Goal: Check status

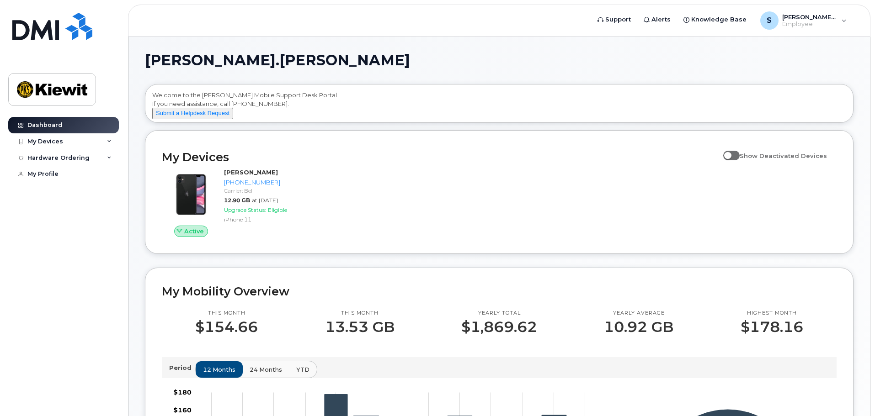
click at [848, 58] on h1 "[PERSON_NAME].[PERSON_NAME]" at bounding box center [497, 60] width 704 height 15
click at [55, 155] on div "Hardware Ordering" at bounding box center [58, 157] width 62 height 7
click at [53, 172] on div "My Orders" at bounding box center [48, 174] width 33 height 8
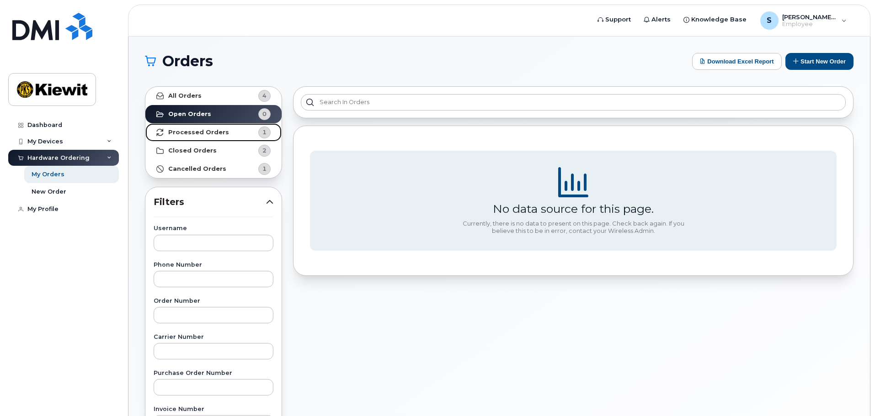
click at [205, 132] on strong "Processed Orders" at bounding box center [198, 132] width 61 height 7
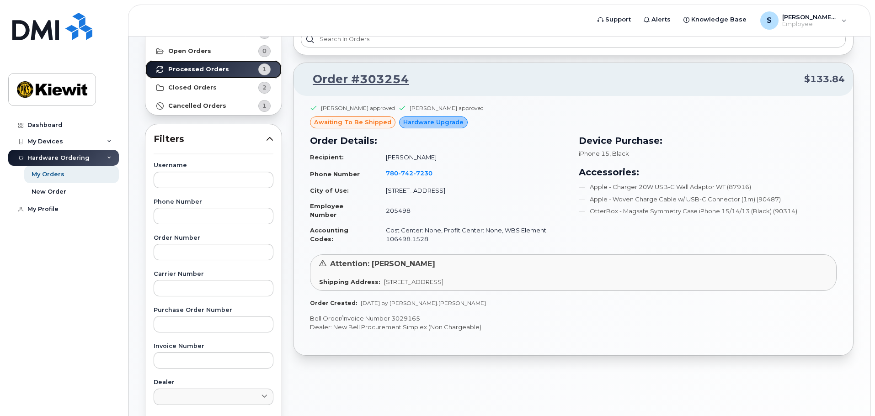
scroll to position [91, 0]
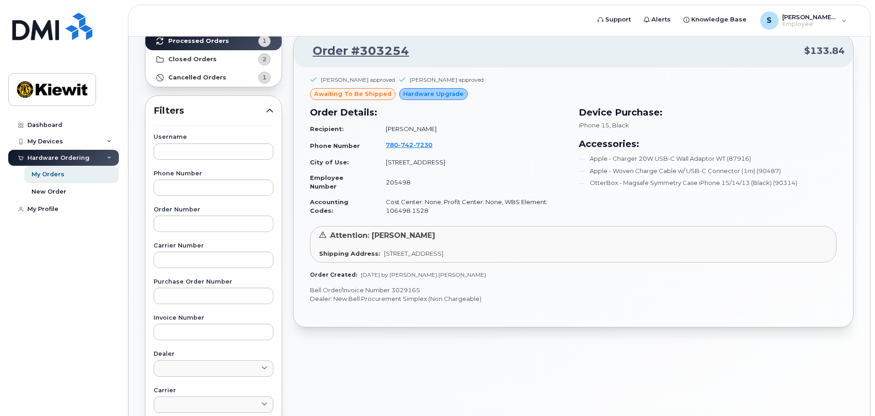
click at [336, 99] on div "awaiting to be shipped" at bounding box center [352, 94] width 85 height 12
click at [330, 93] on span "awaiting to be shipped" at bounding box center [352, 94] width 77 height 9
click at [484, 174] on td "205498" at bounding box center [473, 182] width 190 height 24
